Goal: Communication & Community: Connect with others

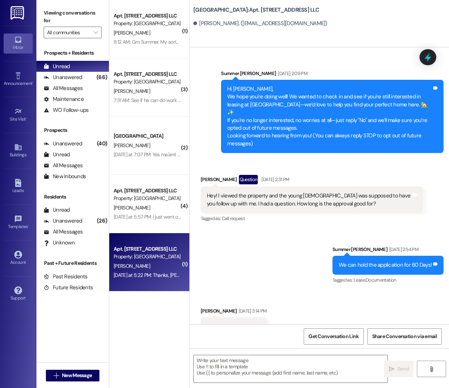
scroll to position [422, 0]
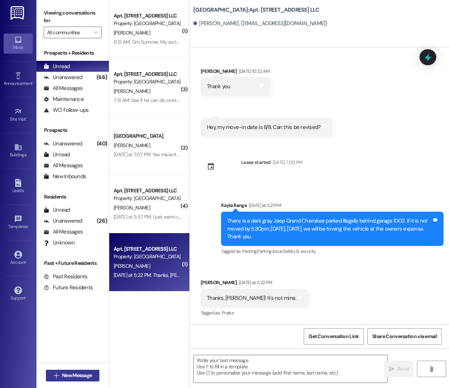
click at [83, 372] on span "New Message" at bounding box center [77, 376] width 30 height 8
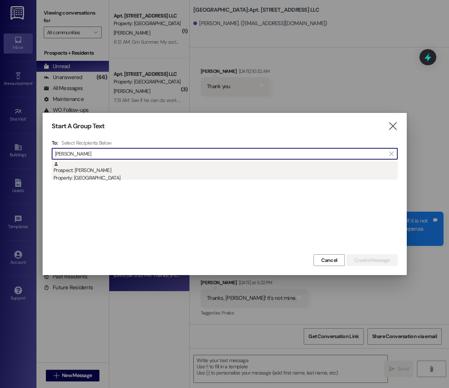
type input "[PERSON_NAME]"
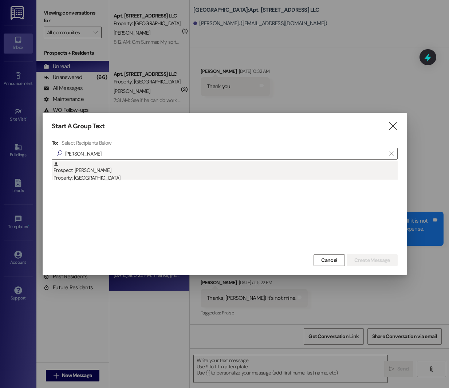
click at [266, 177] on div "Property: [GEOGRAPHIC_DATA]" at bounding box center [226, 178] width 344 height 8
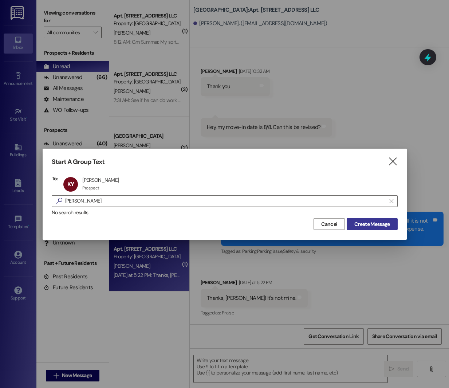
click at [360, 224] on span "Create Message" at bounding box center [372, 224] width 35 height 8
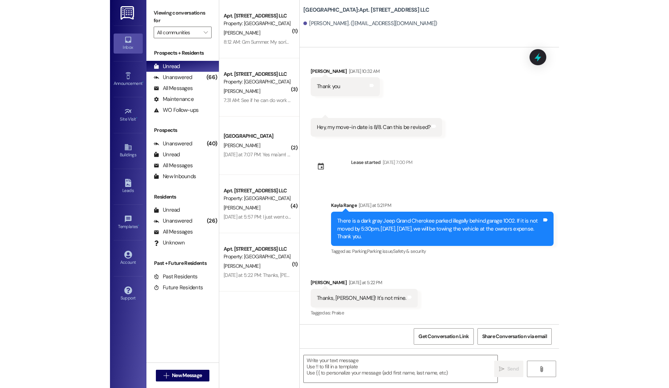
scroll to position [0, 0]
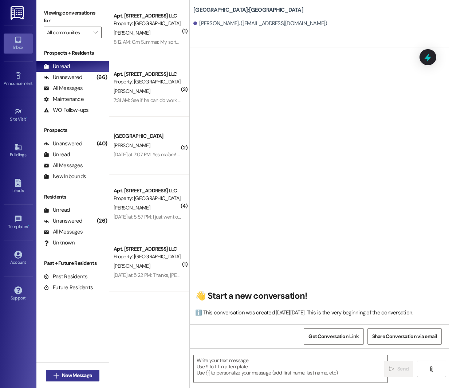
click at [71, 375] on span "New Message" at bounding box center [77, 376] width 30 height 8
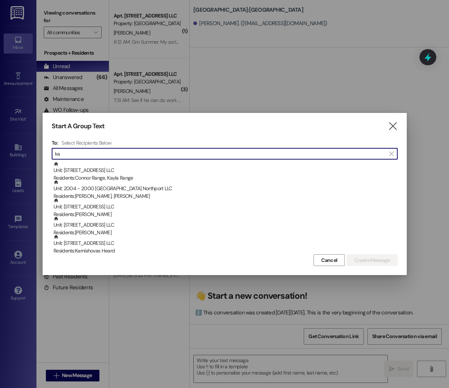
type input "k"
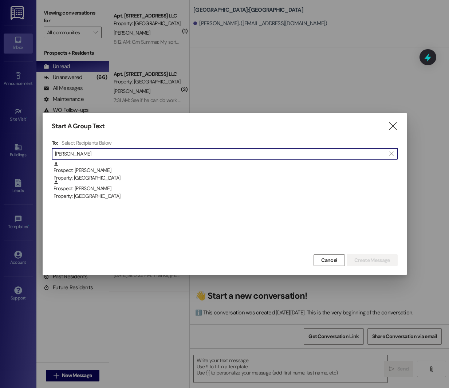
type input "[PERSON_NAME]"
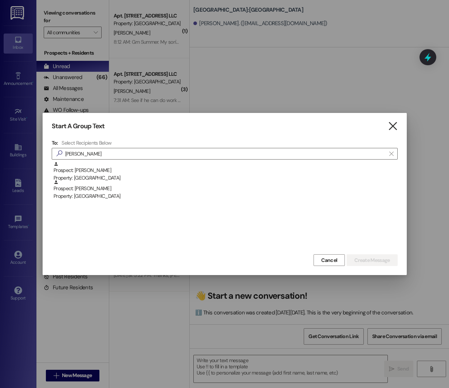
click at [394, 128] on icon "" at bounding box center [393, 126] width 10 height 8
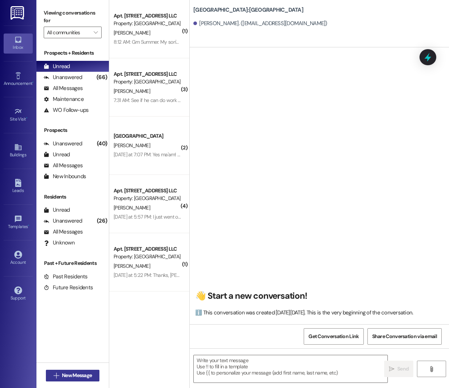
click at [73, 371] on button " New Message" at bounding box center [73, 376] width 54 height 12
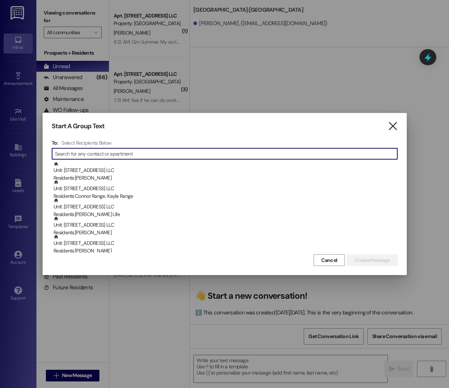
click at [396, 128] on icon "" at bounding box center [393, 126] width 10 height 8
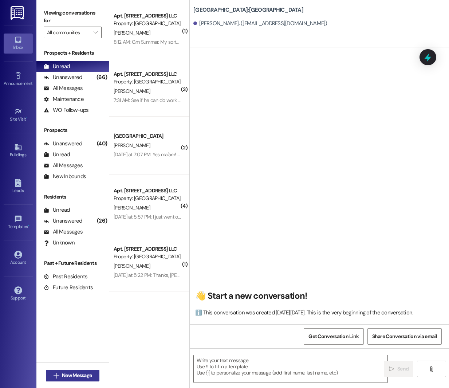
click at [90, 375] on span "New Message" at bounding box center [77, 376] width 30 height 8
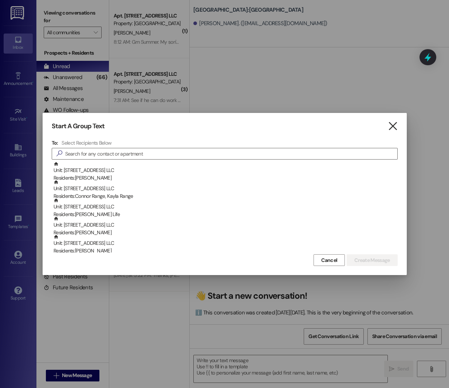
click at [395, 127] on icon "" at bounding box center [393, 126] width 10 height 8
